Goal: Task Accomplishment & Management: Manage account settings

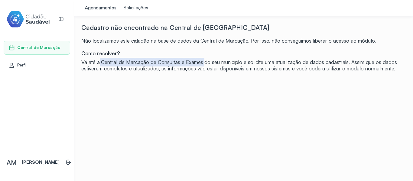
click at [337, 136] on div "Cadastro não encontrado na Central de Marcação Não localizamos este cidadão na …" at bounding box center [243, 114] width 324 height 181
click at [23, 64] on span "Perfil" at bounding box center [22, 65] width 10 height 5
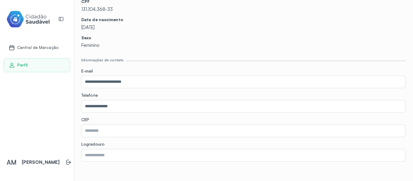
scroll to position [60, 0]
click at [113, 101] on input "**********" at bounding box center [242, 106] width 322 height 12
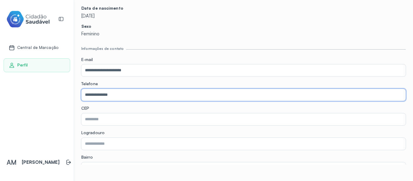
scroll to position [91, 0]
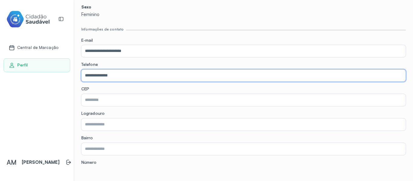
click at [105, 101] on input "text" at bounding box center [242, 100] width 322 height 12
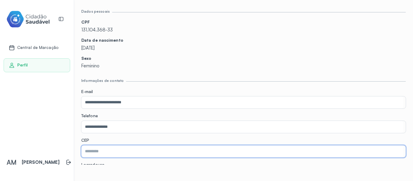
scroll to position [36, 0]
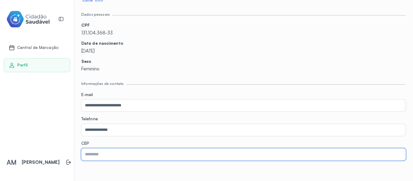
click at [94, 107] on input "**********" at bounding box center [242, 105] width 322 height 12
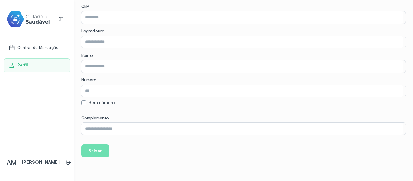
scroll to position [187, 0]
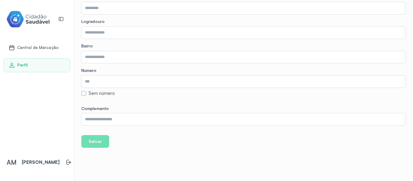
click at [43, 47] on span "Central de Marcação" at bounding box center [37, 47] width 41 height 5
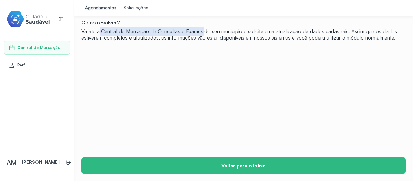
click at [124, 11] on div "Solicitações" at bounding box center [136, 8] width 24 height 6
click at [99, 10] on div "Agendamentos" at bounding box center [100, 8] width 31 height 6
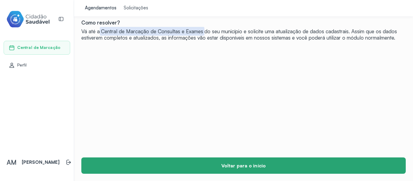
click at [188, 167] on button "Voltar para o início" at bounding box center [243, 165] width 324 height 16
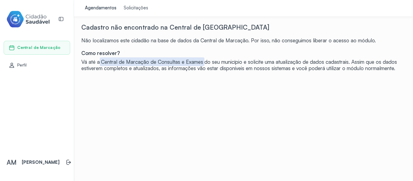
scroll to position [0, 0]
click at [218, 100] on div "Cadastro não encontrado na Central de Marcação Não localizamos este cidadão na …" at bounding box center [243, 114] width 324 height 181
drag, startPoint x: 21, startPoint y: 61, endPoint x: 27, endPoint y: 61, distance: 6.1
click at [21, 61] on div "Perfil" at bounding box center [37, 65] width 66 height 14
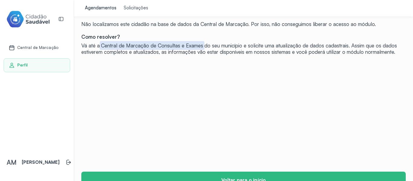
scroll to position [31, 0]
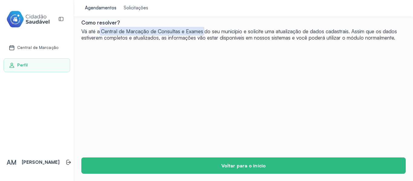
click at [25, 63] on span "Perfil" at bounding box center [22, 65] width 11 height 5
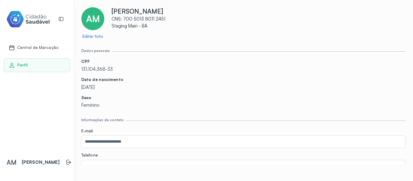
click at [43, 47] on span "Central de Marcação" at bounding box center [37, 47] width 41 height 5
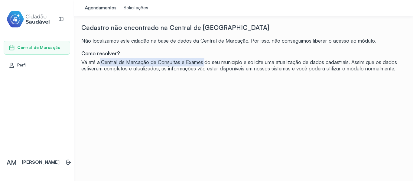
click at [24, 66] on span "Perfil" at bounding box center [22, 65] width 10 height 5
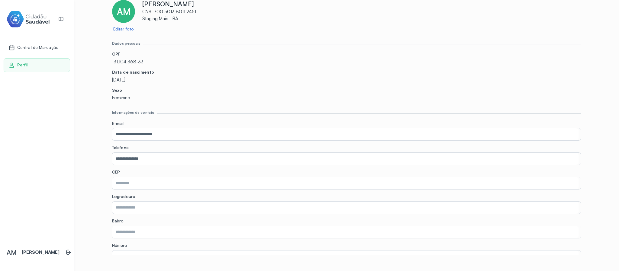
scroll to position [7, 0]
click at [158, 181] on input "text" at bounding box center [345, 208] width 467 height 12
click at [141, 181] on input "text" at bounding box center [345, 232] width 467 height 12
click at [135, 181] on input "text" at bounding box center [345, 208] width 467 height 12
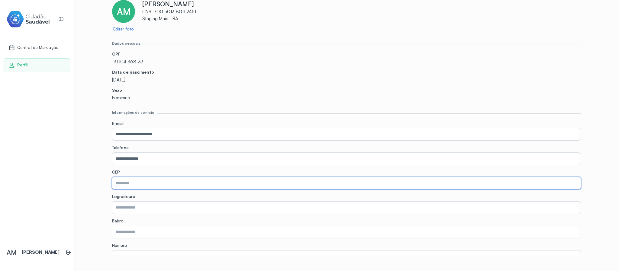
click at [129, 179] on input "text" at bounding box center [345, 183] width 467 height 12
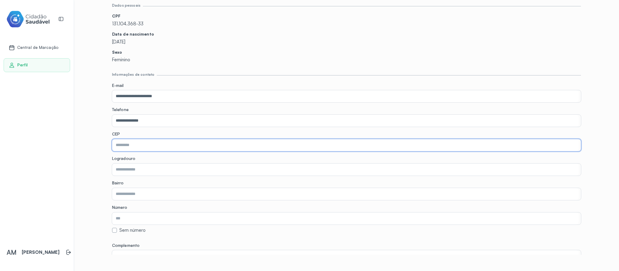
scroll to position [0, 0]
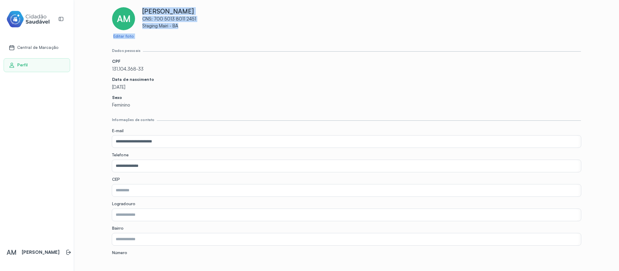
drag, startPoint x: 141, startPoint y: 13, endPoint x: 218, endPoint y: 36, distance: 80.6
click at [218, 36] on div "AM Editar foto [PERSON_NAME] CNS: 700 5013 8011 2451 Staging Mairi - BA" at bounding box center [346, 23] width 469 height 32
click at [183, 19] on p "CNS: 700 5013 8011 2451" at bounding box center [361, 19] width 439 height 6
drag, startPoint x: 223, startPoint y: 30, endPoint x: 348, endPoint y: 171, distance: 188.6
click at [308, 92] on div "**********" at bounding box center [346, 173] width 469 height 333
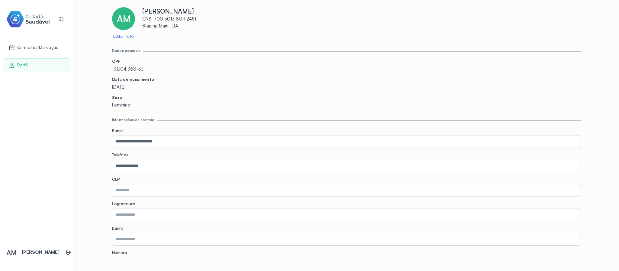
click at [124, 160] on input "**********" at bounding box center [345, 166] width 467 height 12
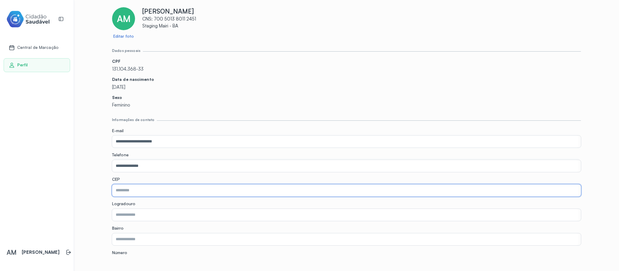
click at [132, 181] on input "text" at bounding box center [345, 191] width 467 height 12
click at [131, 181] on div "Logradouro" at bounding box center [346, 212] width 469 height 20
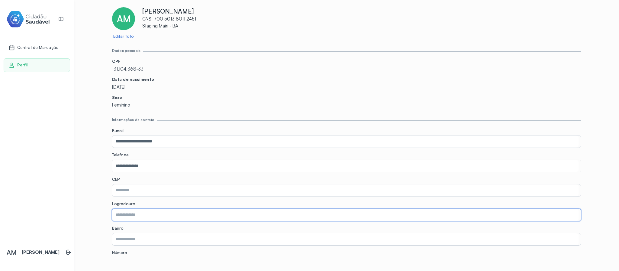
click at [134, 181] on input "text" at bounding box center [345, 215] width 467 height 12
click at [138, 181] on input "text" at bounding box center [345, 240] width 467 height 12
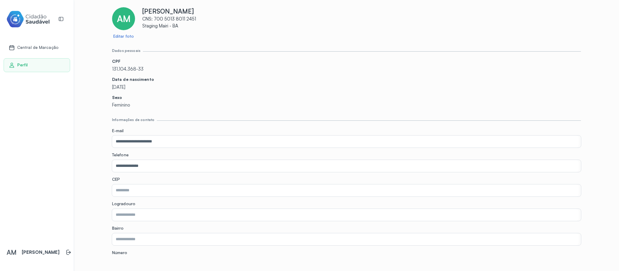
click at [222, 118] on div "Informações de contato" at bounding box center [346, 120] width 469 height 5
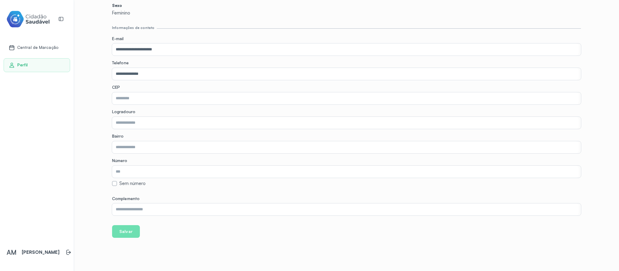
scroll to position [97, 0]
